Goal: Find contact information: Find contact information

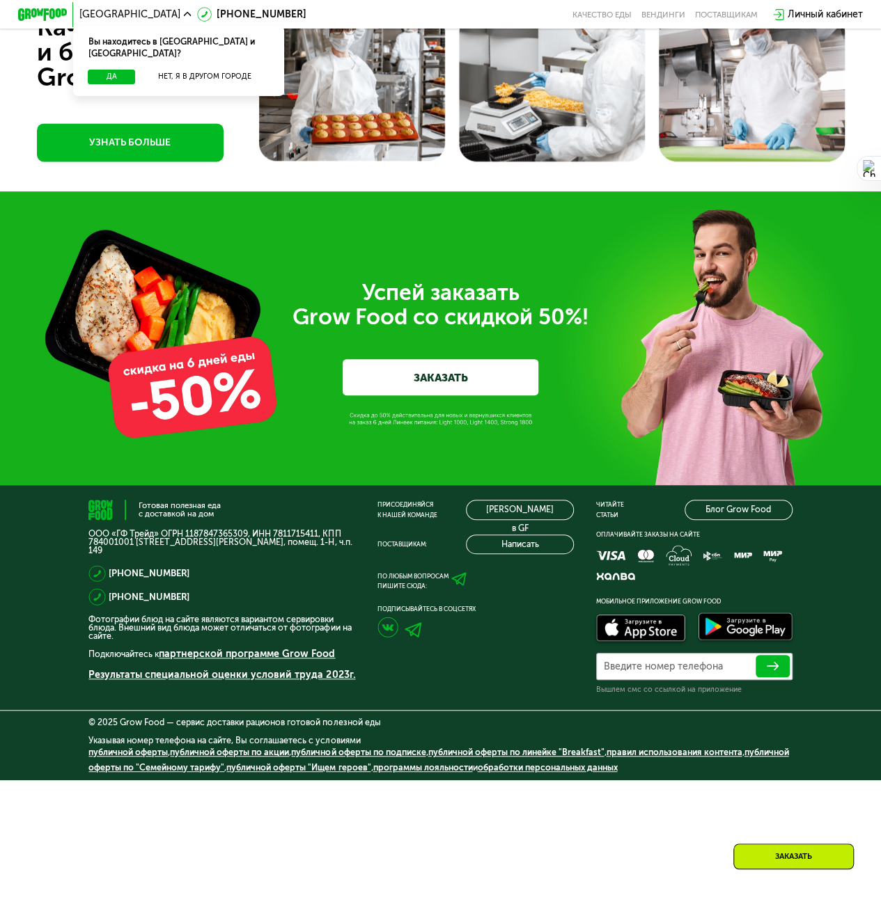
scroll to position [3535, 0]
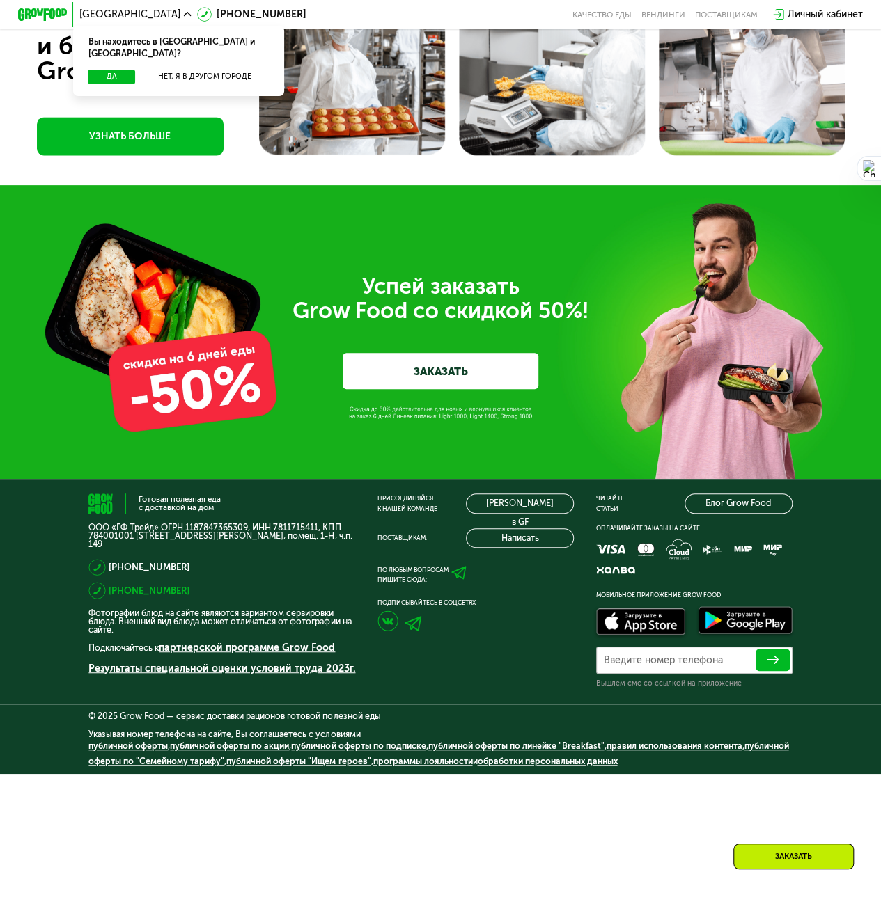
drag, startPoint x: 197, startPoint y: 731, endPoint x: 114, endPoint y: 733, distance: 82.9
click at [114, 599] on div "[PHONE_NUMBER]" at bounding box center [221, 590] width 267 height 17
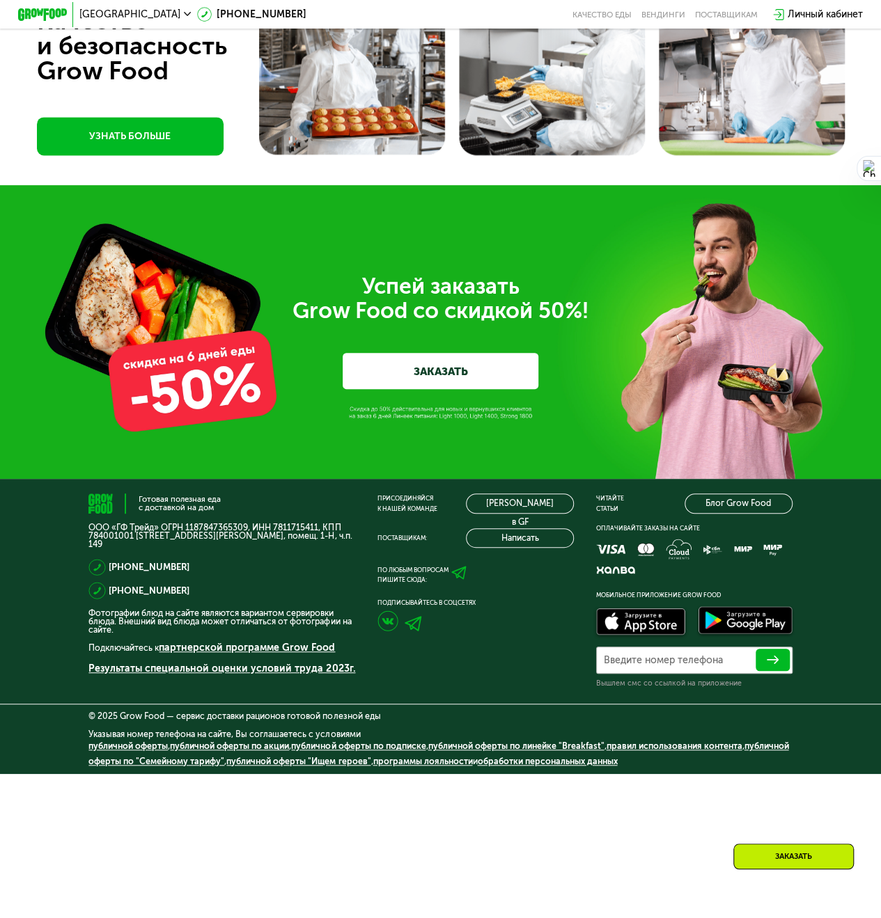
click at [247, 576] on div "[PHONE_NUMBER]" at bounding box center [221, 567] width 267 height 17
drag, startPoint x: 191, startPoint y: 709, endPoint x: 111, endPoint y: 705, distance: 80.2
click at [111, 576] on div "[PHONE_NUMBER]" at bounding box center [221, 567] width 267 height 17
copy link "800 555-21-78"
click at [205, 599] on div "8 800 555-21-78 8 499 350-58-49" at bounding box center [221, 579] width 267 height 40
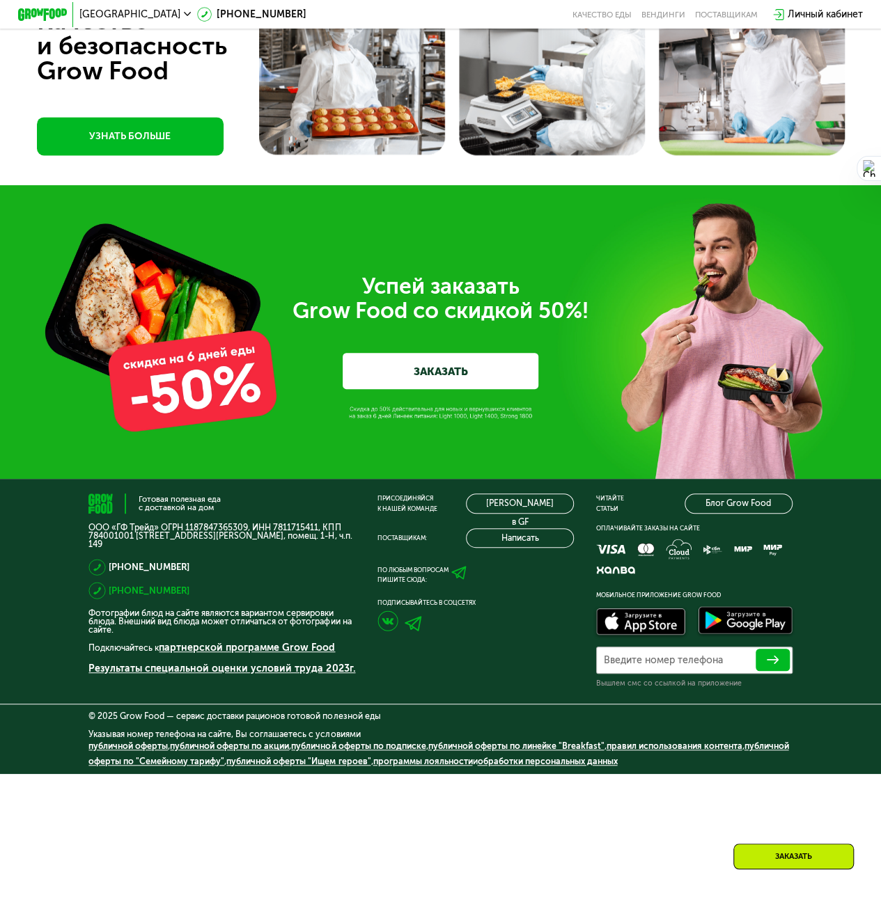
drag, startPoint x: 184, startPoint y: 726, endPoint x: 113, endPoint y: 731, distance: 71.2
click at [113, 599] on div "[PHONE_NUMBER]" at bounding box center [221, 590] width 267 height 17
copy link "499 350-58-49"
click at [856, 406] on div "Успей заказать  Grow Food со скидкой 50%! ЗАКАЗАТЬ" at bounding box center [440, 332] width 881 height 294
click at [41, 10] on img at bounding box center [42, 14] width 48 height 13
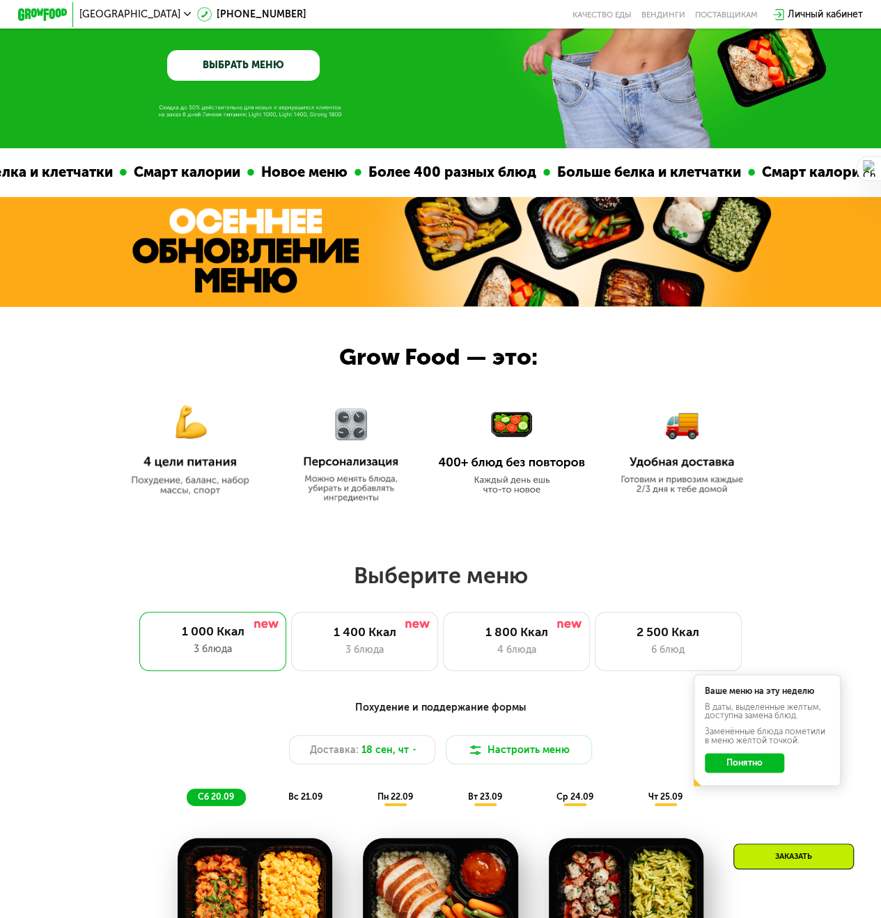
scroll to position [0, 0]
